Goal: Task Accomplishment & Management: Use online tool/utility

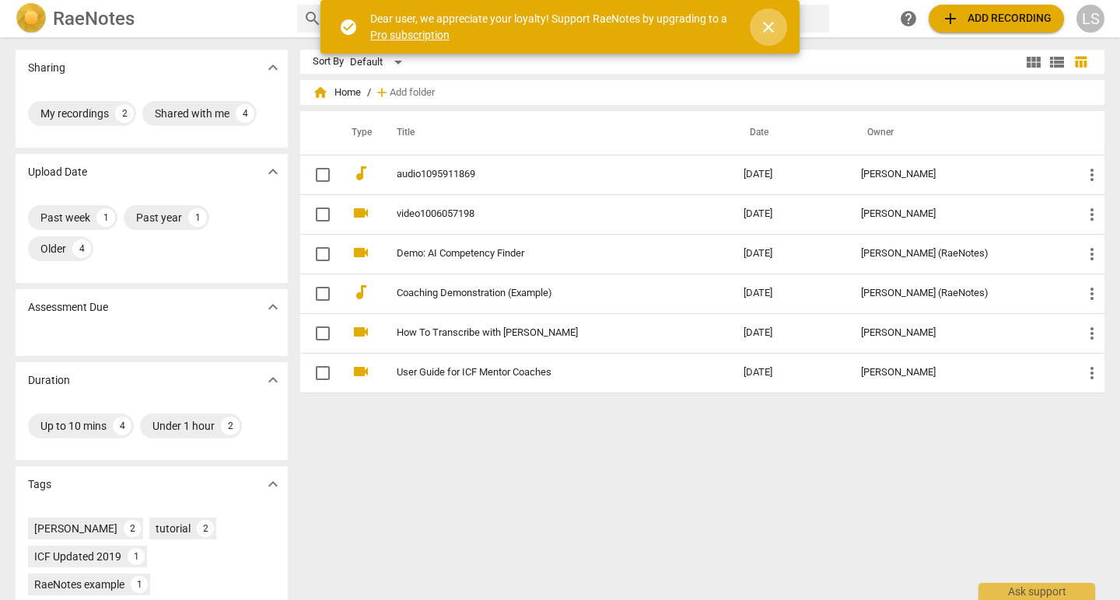
click at [767, 29] on span "close" at bounding box center [768, 27] width 19 height 19
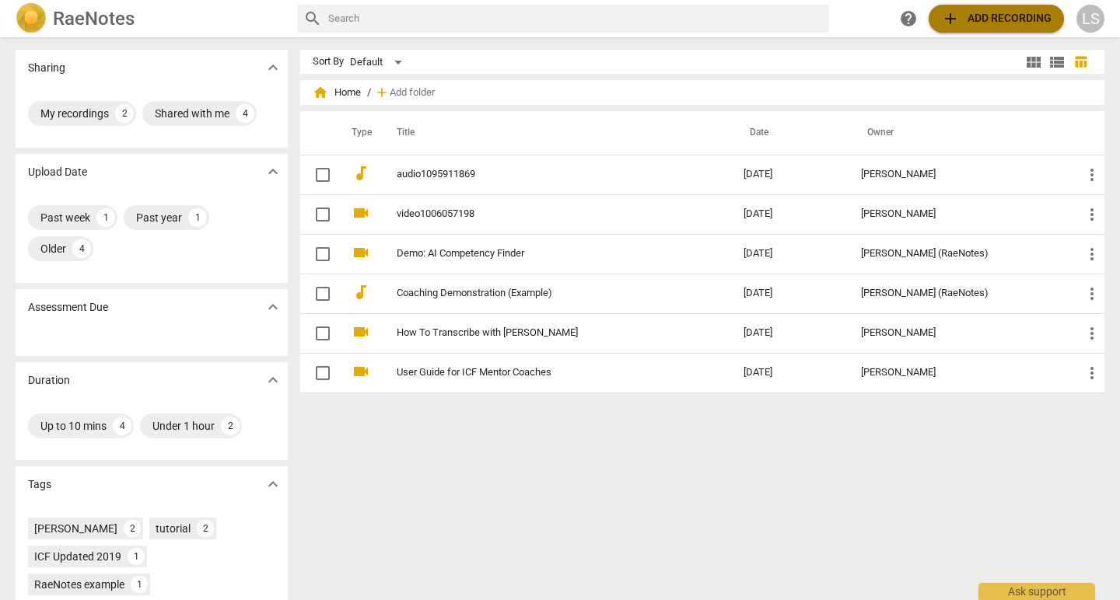
click at [989, 18] on span "add Add recording" at bounding box center [996, 18] width 110 height 19
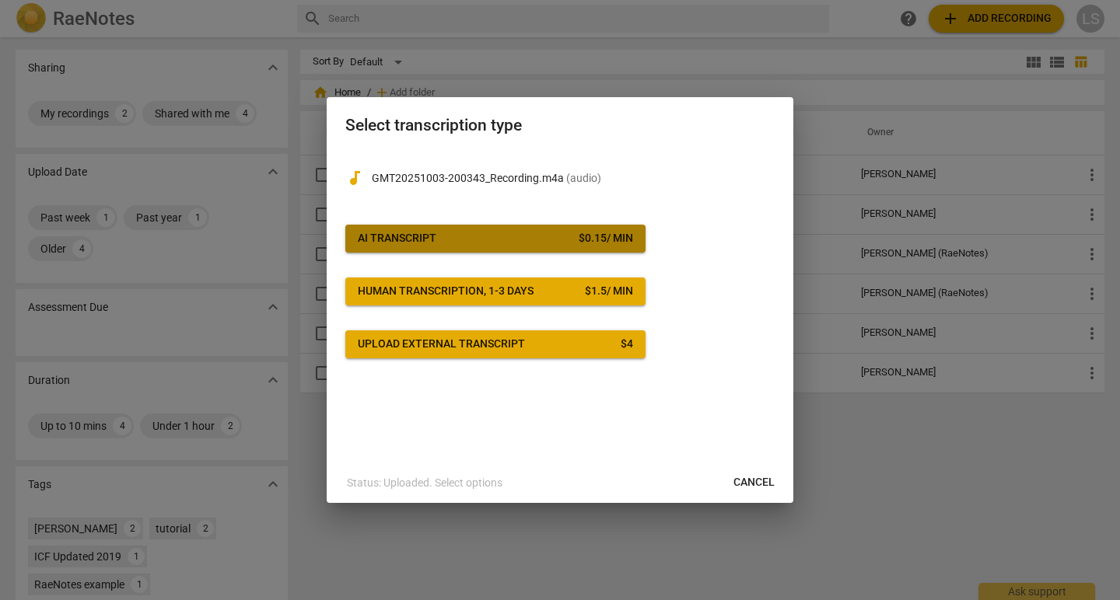
click at [488, 236] on span "AI Transcript $ 0.15 / min" at bounding box center [495, 239] width 275 height 16
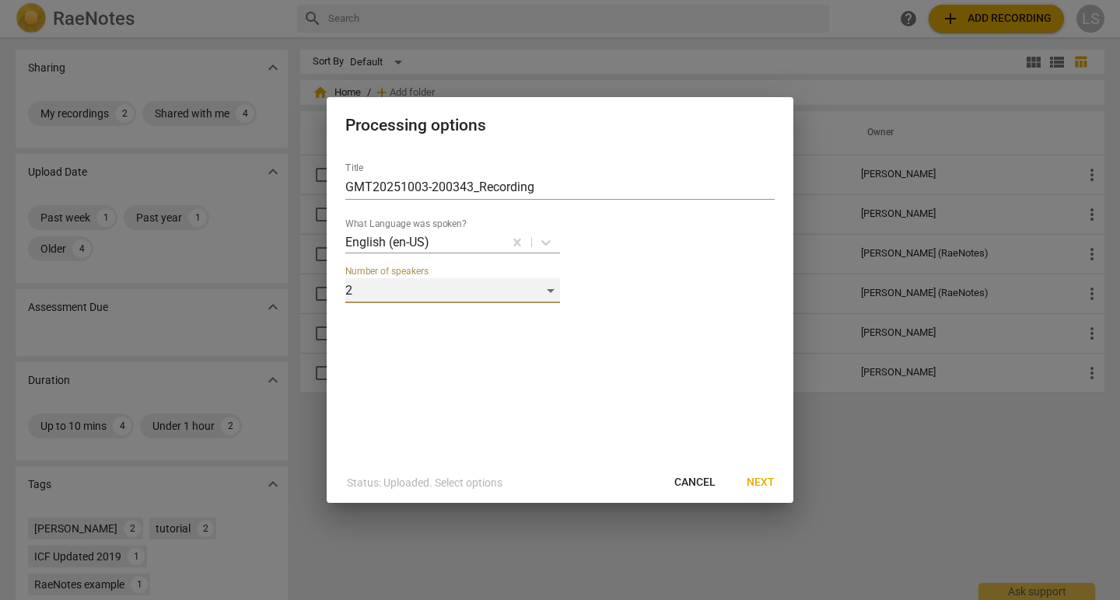
click at [554, 295] on div "2" at bounding box center [452, 290] width 215 height 25
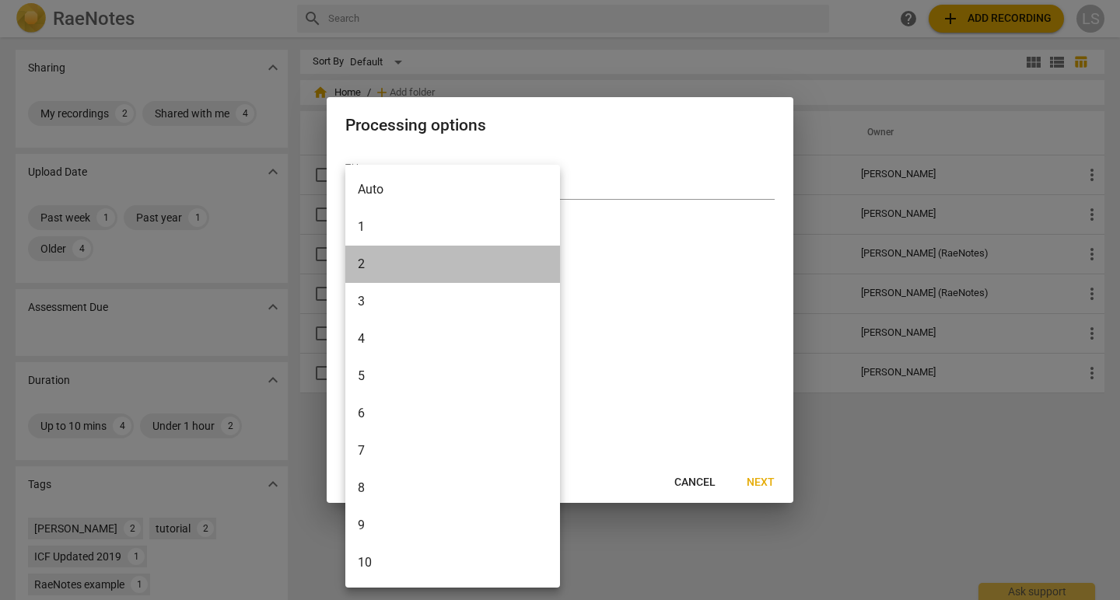
click at [470, 267] on li "2" at bounding box center [452, 264] width 215 height 37
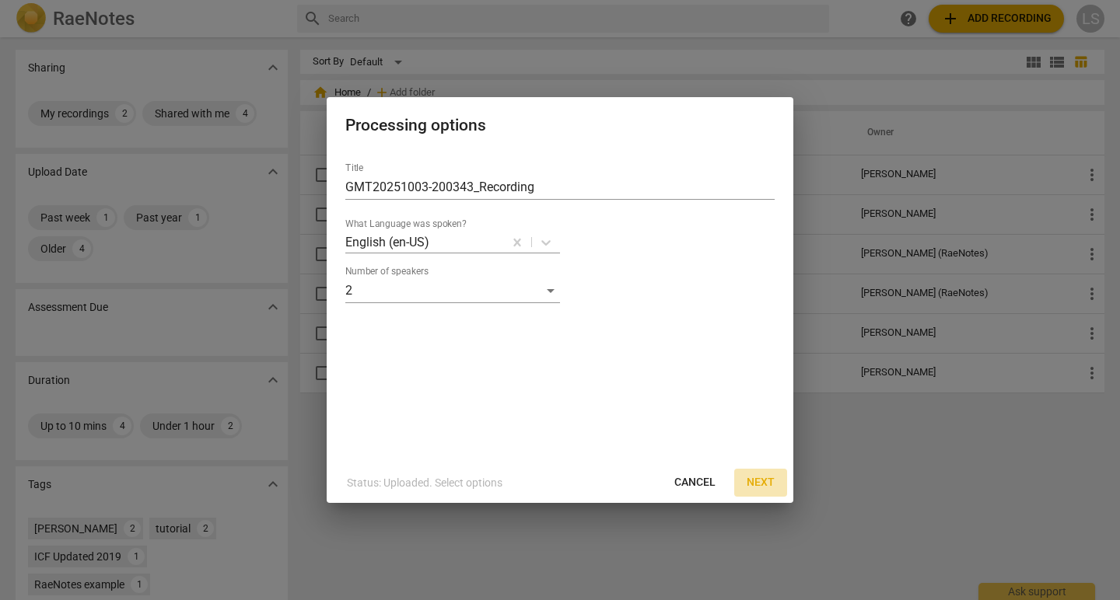
click at [760, 483] on span "Next" at bounding box center [761, 483] width 28 height 16
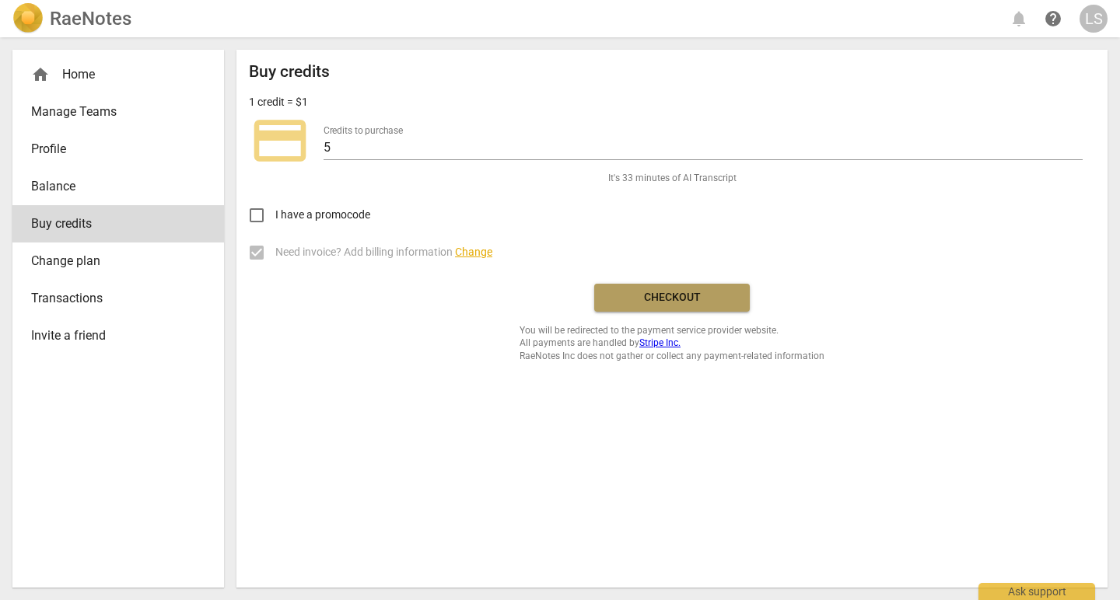
click at [659, 297] on span "Checkout" at bounding box center [672, 298] width 131 height 16
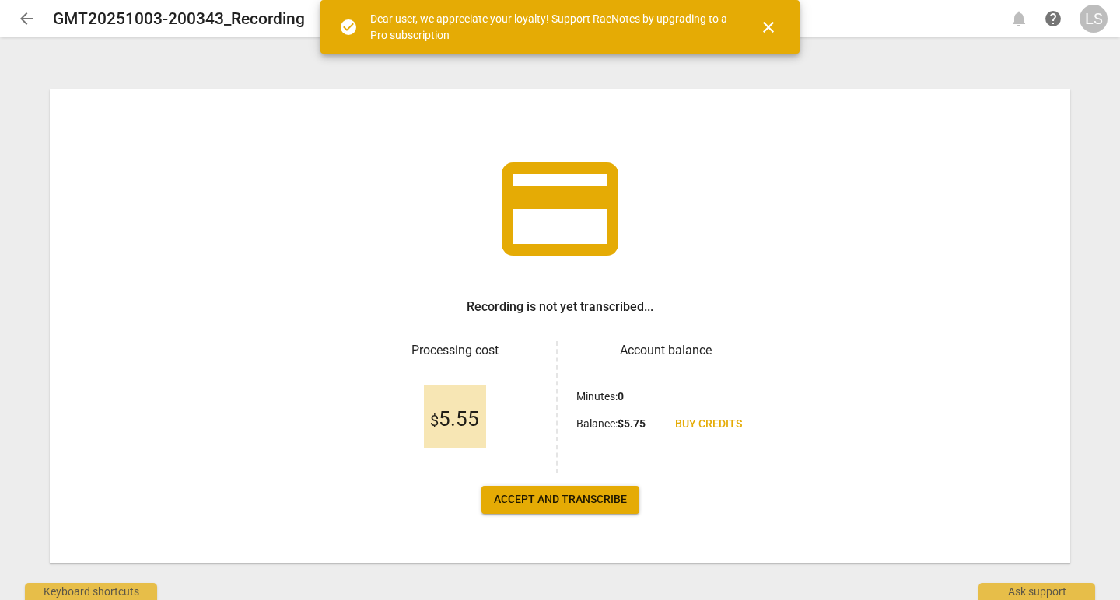
click at [545, 502] on span "Accept and transcribe" at bounding box center [560, 500] width 133 height 16
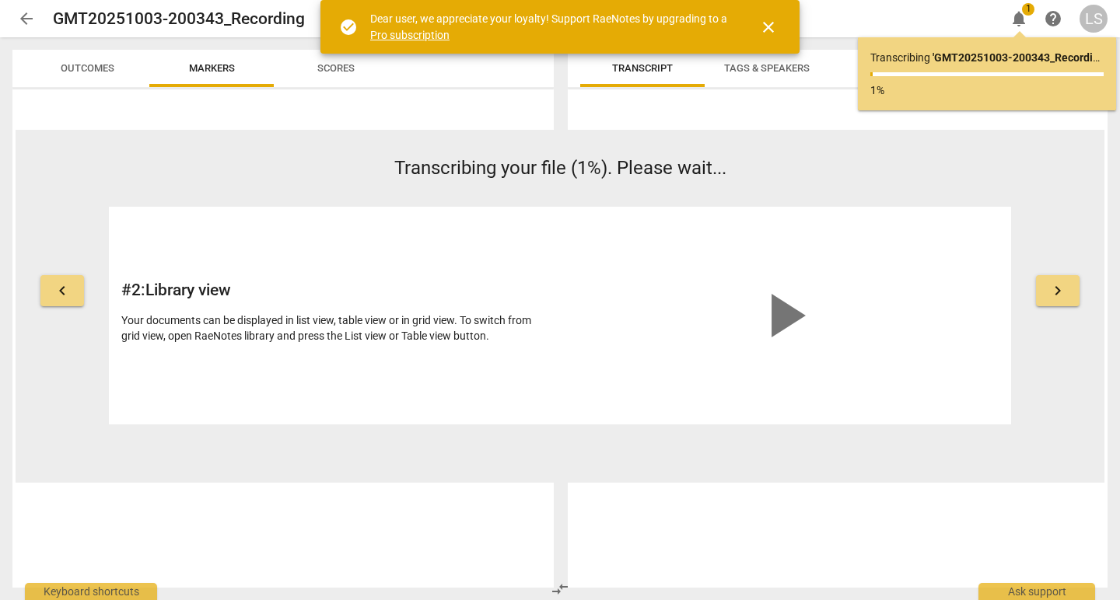
click at [770, 28] on span "close" at bounding box center [768, 27] width 19 height 19
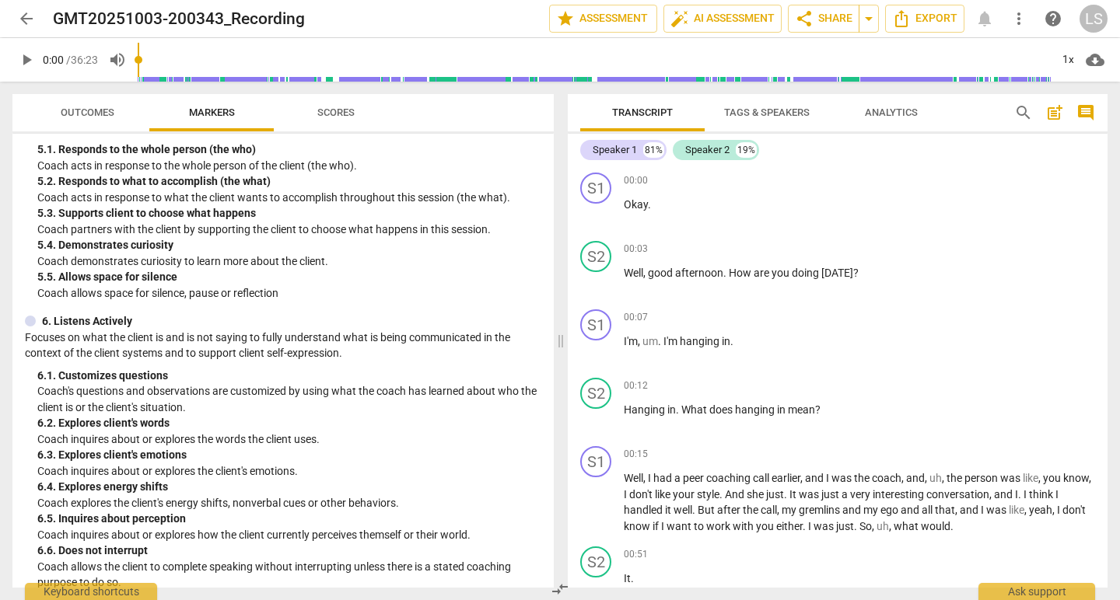
click at [782, 112] on span "Tags & Speakers" at bounding box center [767, 113] width 86 height 12
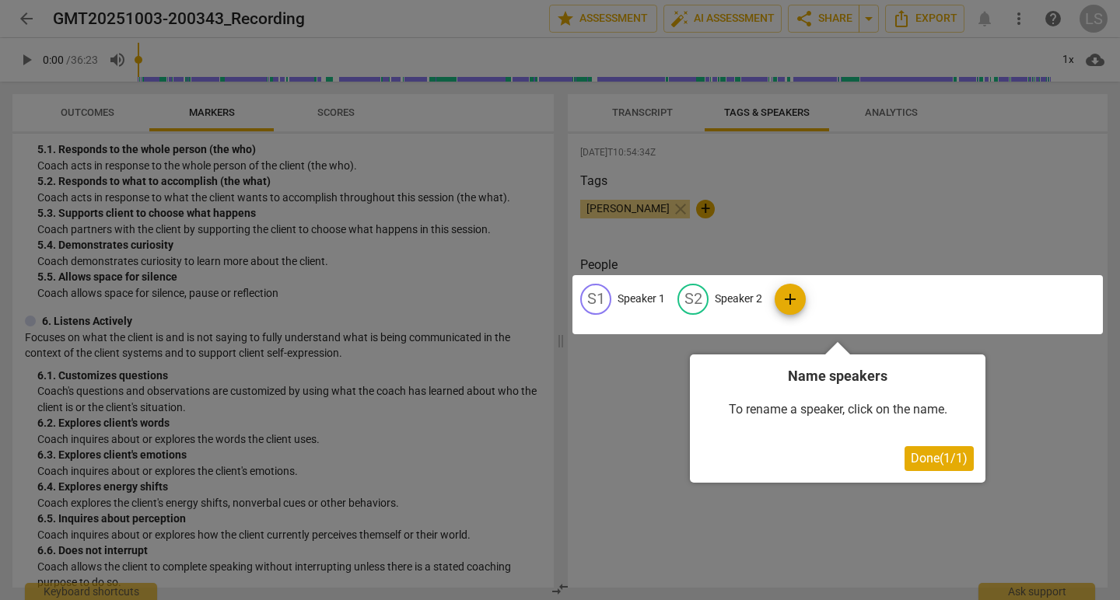
click at [649, 295] on div at bounding box center [837, 304] width 530 height 59
click at [599, 297] on div at bounding box center [837, 304] width 530 height 59
click at [833, 293] on div at bounding box center [837, 304] width 530 height 59
click at [876, 231] on div at bounding box center [560, 300] width 1120 height 600
click at [741, 404] on div "To rename a speaker, click on the name." at bounding box center [837, 410] width 272 height 48
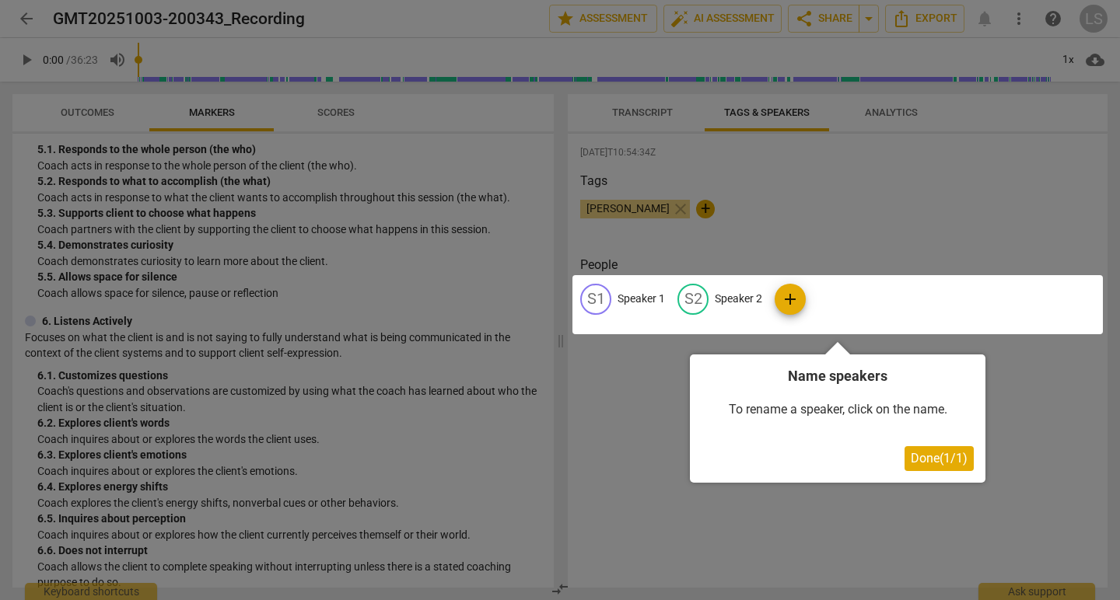
click at [879, 407] on div "To rename a speaker, click on the name." at bounding box center [837, 410] width 272 height 48
click at [643, 295] on div at bounding box center [837, 304] width 530 height 59
click at [744, 297] on div at bounding box center [837, 304] width 530 height 59
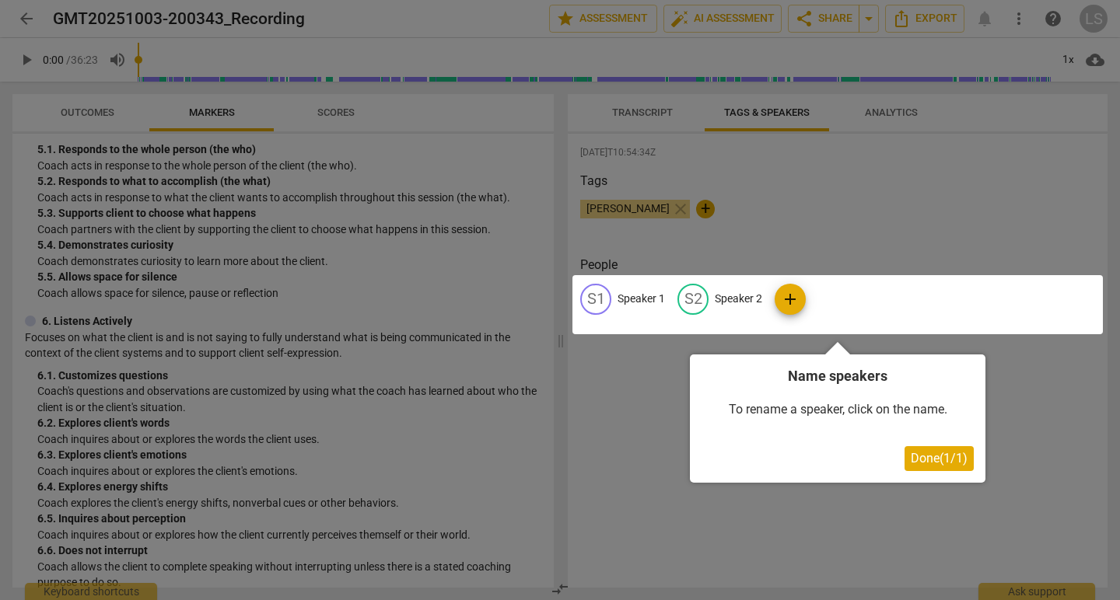
click at [644, 202] on div at bounding box center [560, 300] width 1120 height 600
click at [787, 292] on div at bounding box center [837, 304] width 530 height 59
click at [797, 111] on div at bounding box center [560, 300] width 1120 height 600
click at [893, 104] on div at bounding box center [560, 300] width 1120 height 600
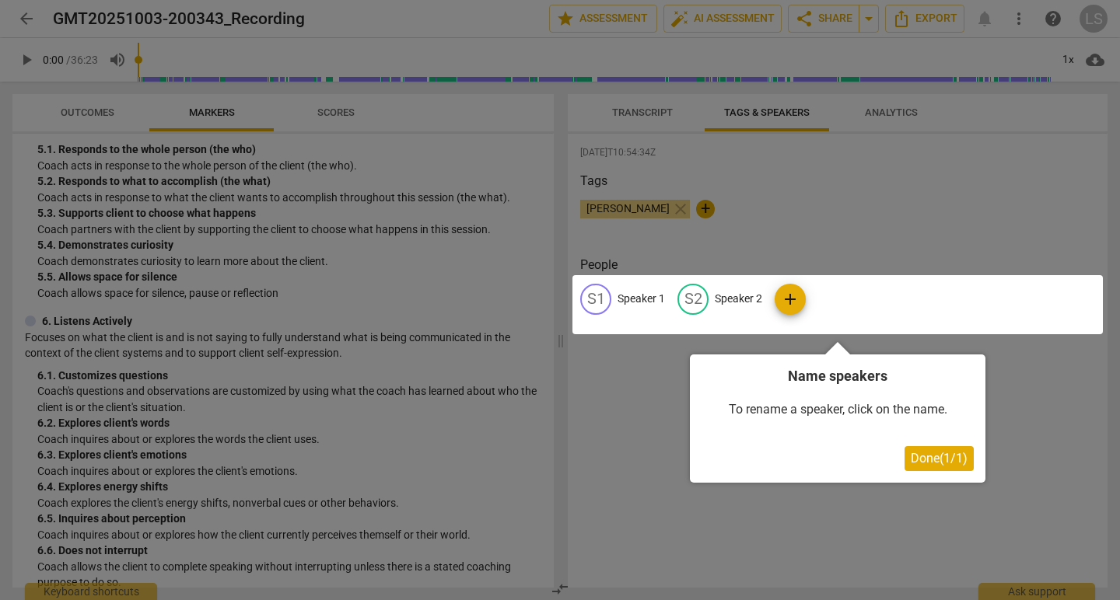
click at [893, 104] on div at bounding box center [560, 300] width 1120 height 600
click at [934, 451] on span "Done ( 1 / 1 )" at bounding box center [939, 458] width 57 height 15
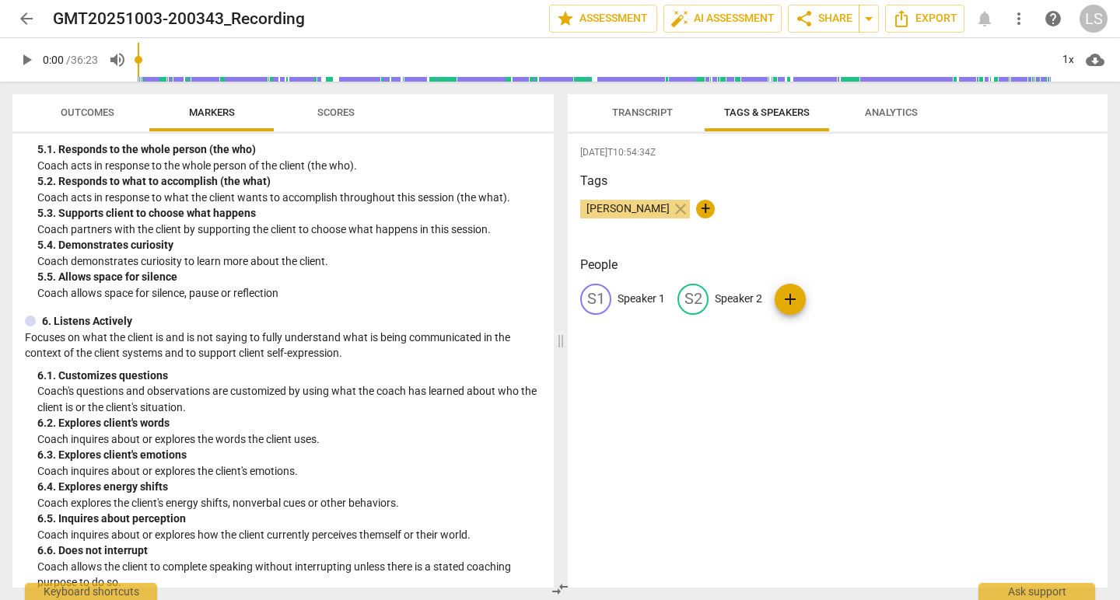
click at [652, 107] on span "Transcript" at bounding box center [642, 113] width 61 height 12
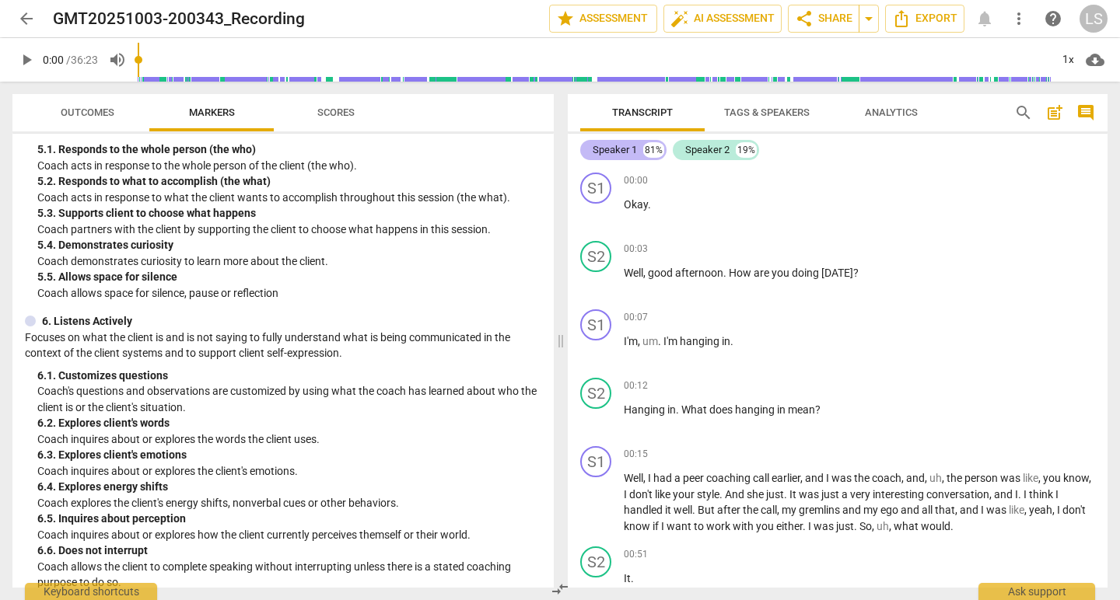
click at [622, 150] on div "Speaker 1" at bounding box center [615, 150] width 44 height 16
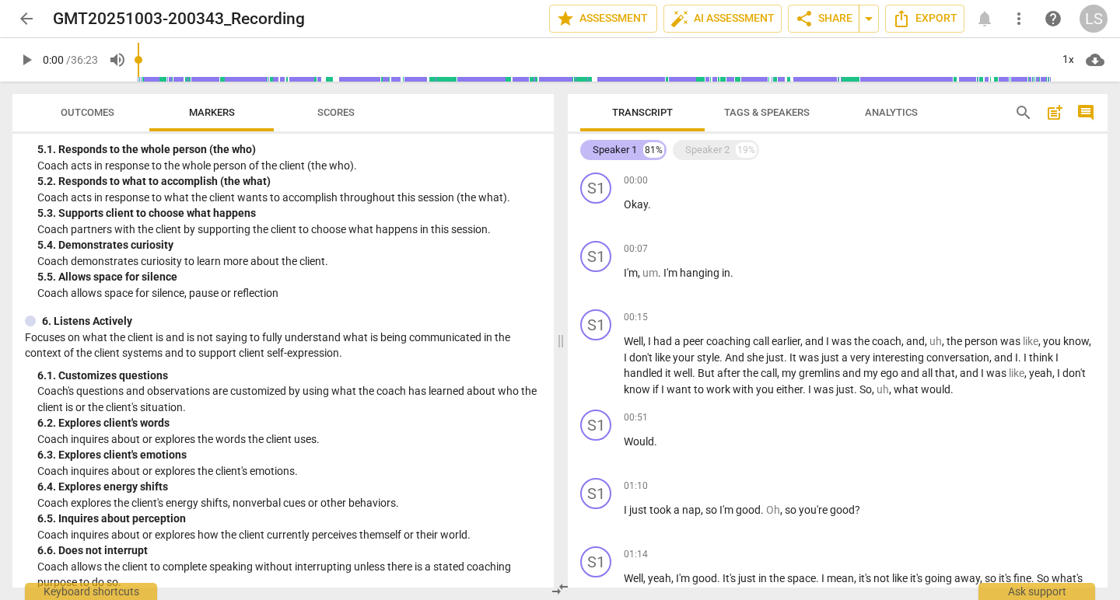
click at [622, 150] on div "Speaker 1" at bounding box center [615, 150] width 44 height 16
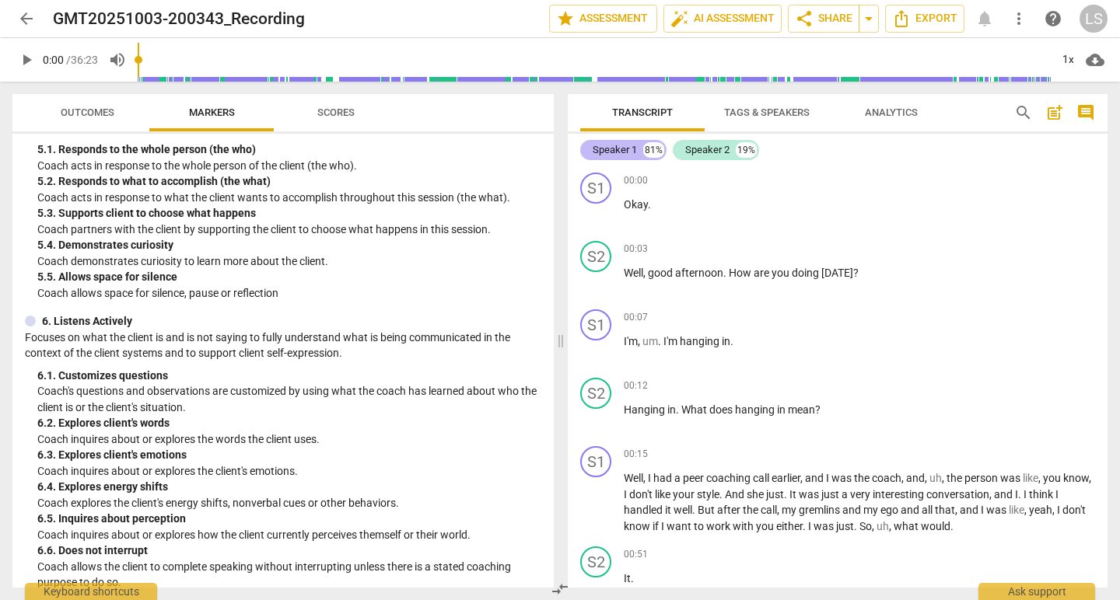
click at [622, 150] on div "Speaker 1" at bounding box center [615, 150] width 44 height 16
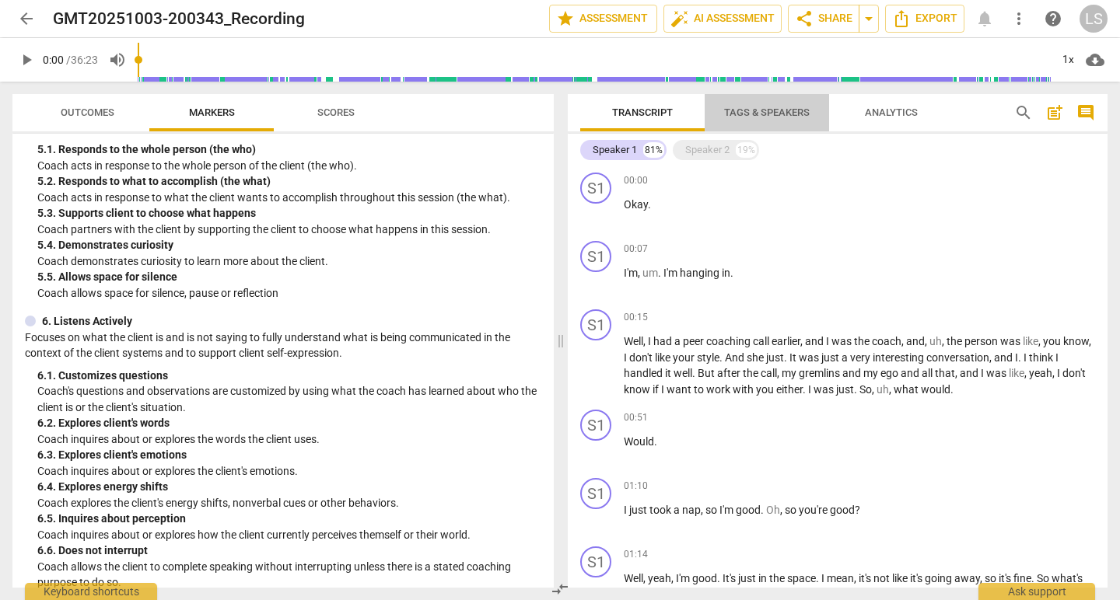
click at [757, 110] on span "Tags & Speakers" at bounding box center [767, 113] width 86 height 12
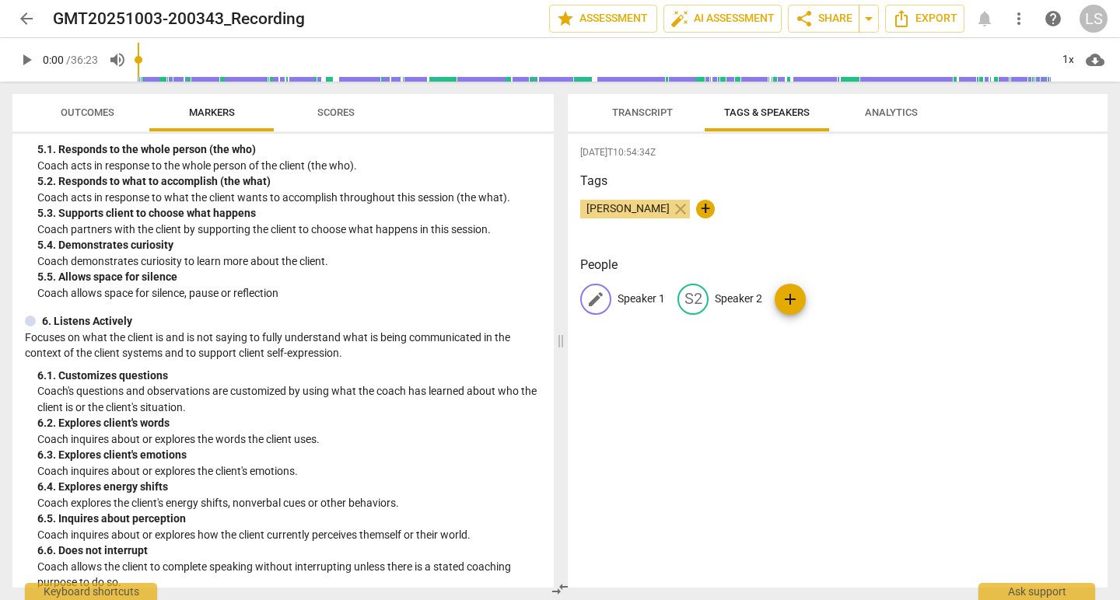
click at [642, 298] on p "Speaker 1" at bounding box center [640, 299] width 47 height 16
type input "Thinker"
click at [825, 295] on p "Speaker 2" at bounding box center [839, 299] width 47 height 16
type input "Coach"
click at [879, 362] on div "[DATE]T10:54:34Z Tags [PERSON_NAME] close + People TH Thinker edit Coach delete…" at bounding box center [838, 361] width 540 height 454
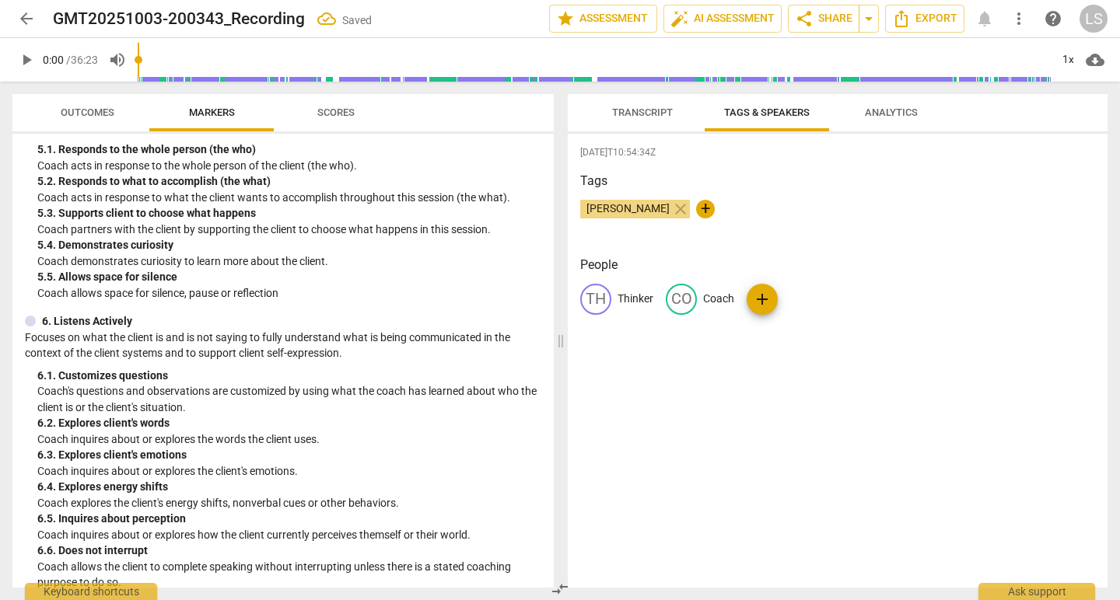
click at [633, 109] on span "Transcript" at bounding box center [642, 113] width 61 height 12
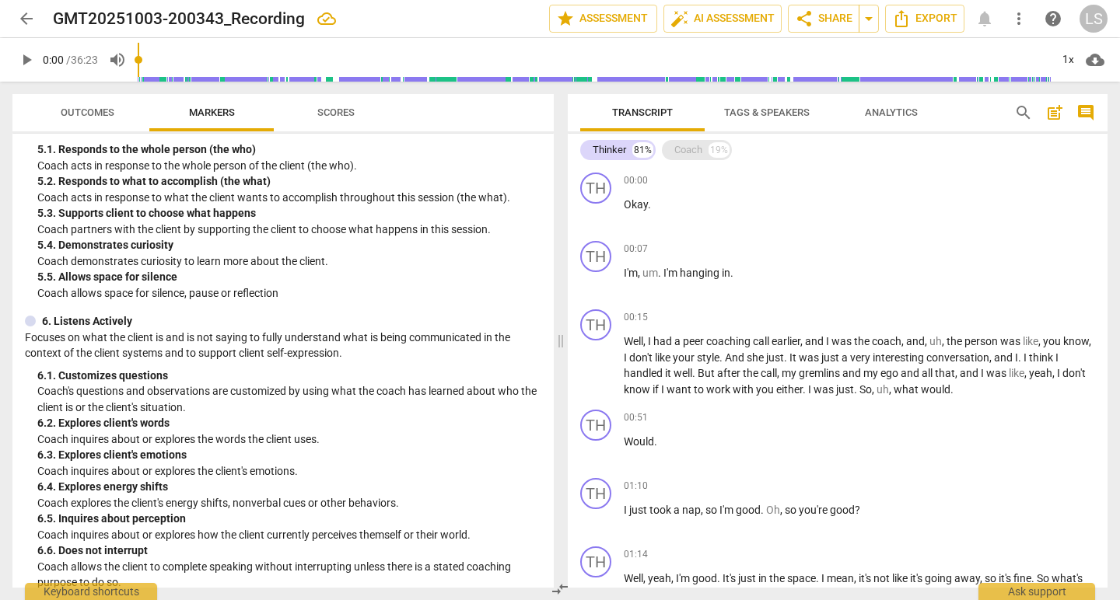
click at [693, 149] on div "Coach" at bounding box center [688, 150] width 28 height 16
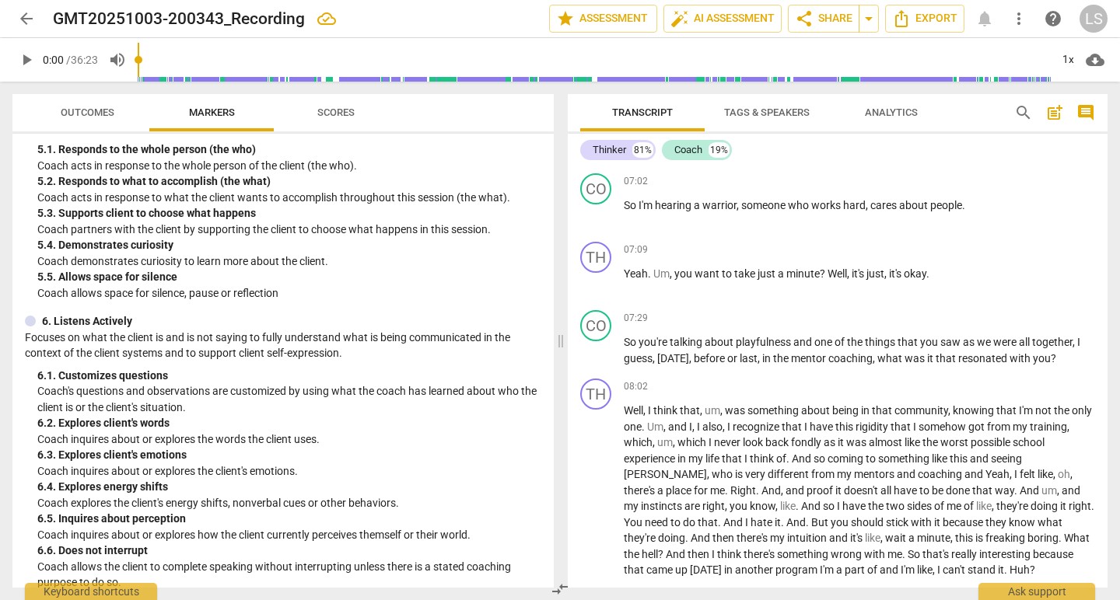
scroll to position [2303, 0]
click at [740, 351] on span "or" at bounding box center [733, 357] width 12 height 12
click at [779, 351] on span "in" at bounding box center [773, 357] width 11 height 12
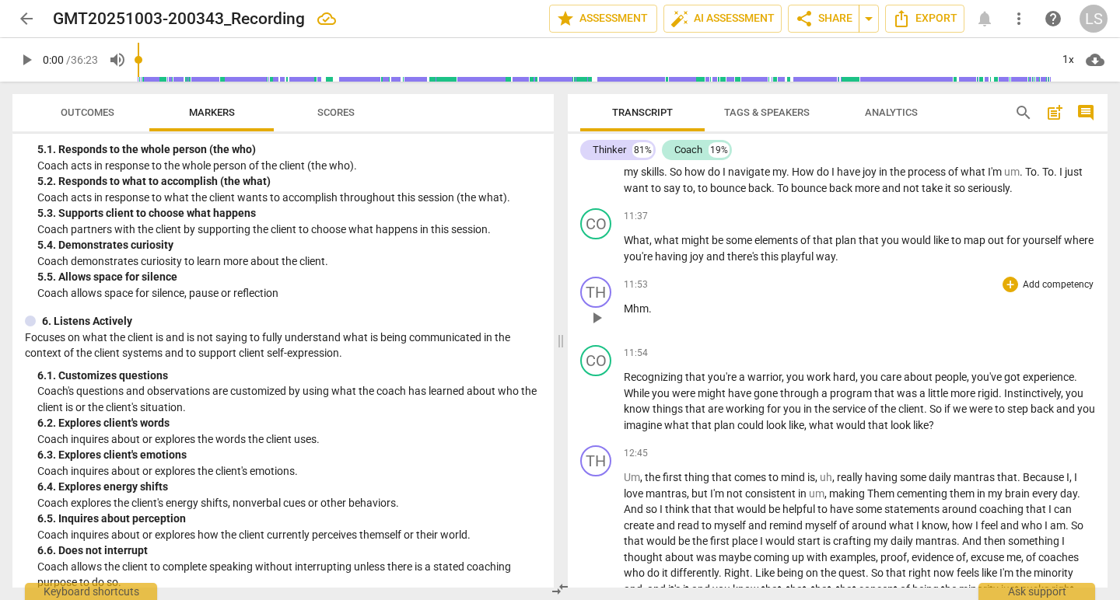
scroll to position [3176, 0]
